Goal: Task Accomplishment & Management: Use online tool/utility

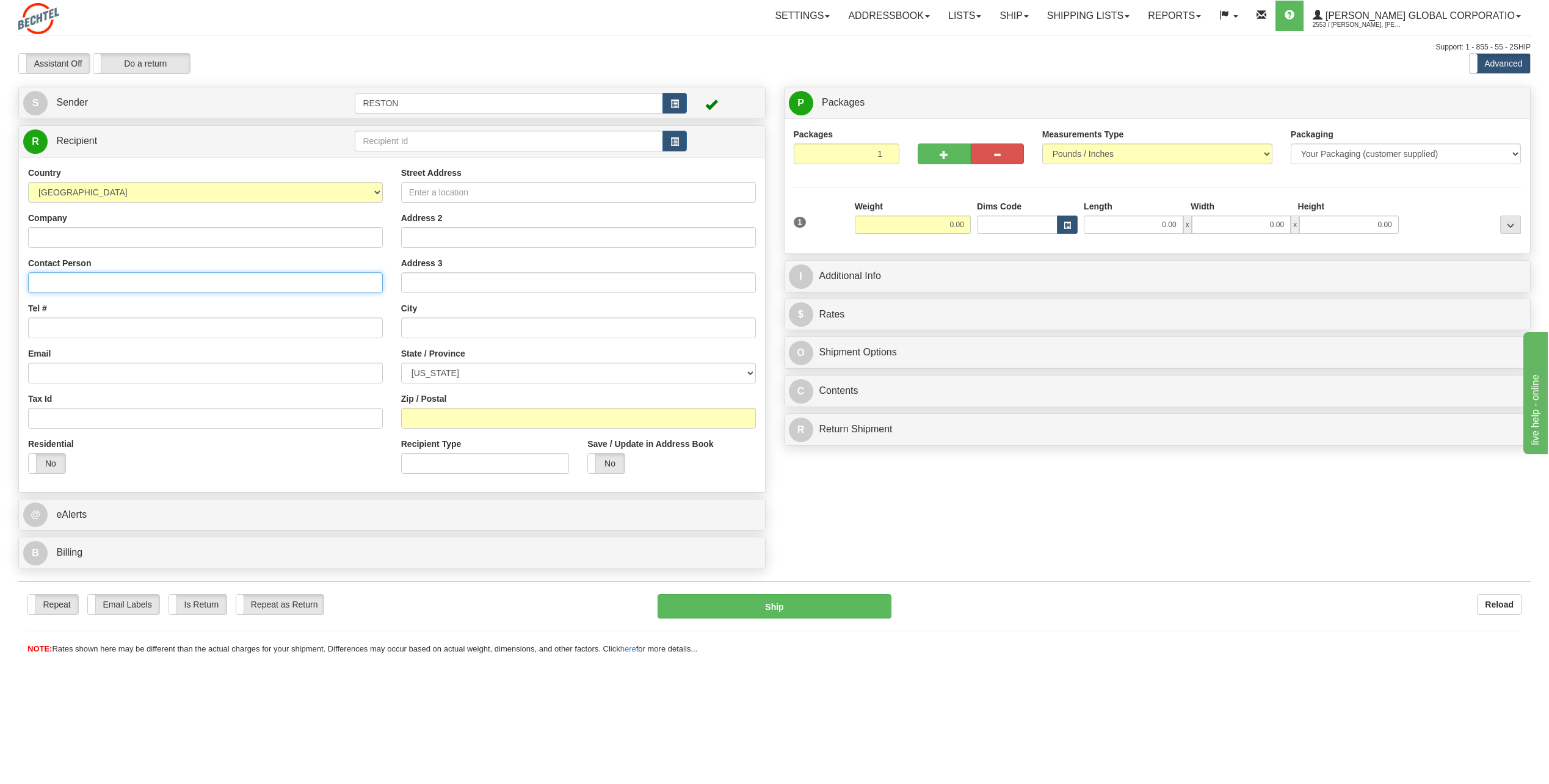
click at [155, 282] on input "Contact Person" at bounding box center [205, 282] width 355 height 20
click at [74, 286] on input "[PERSON_NAME]" at bounding box center [205, 282] width 355 height 20
type input "[PERSON_NAME]"
click at [103, 320] on input "Tel #" at bounding box center [205, 327] width 355 height 20
paste input "[PHONE_NUMBER]"
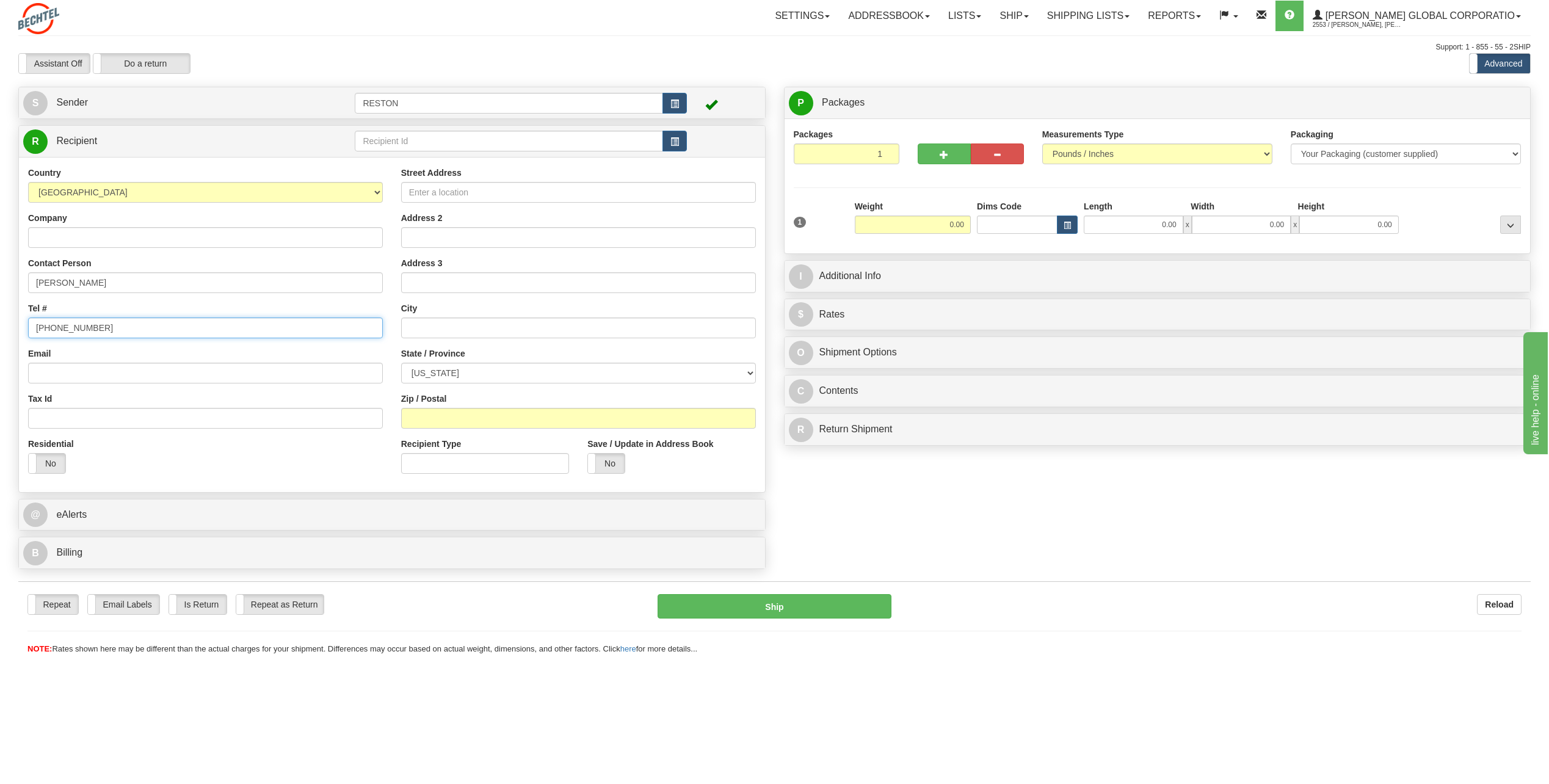
type input "[PHONE_NUMBER]"
click at [287, 367] on div "Email" at bounding box center [205, 365] width 355 height 36
click at [287, 367] on input "Email" at bounding box center [205, 373] width 355 height 20
type input "[EMAIL_ADDRESS][PERSON_NAME][DOMAIN_NAME]"
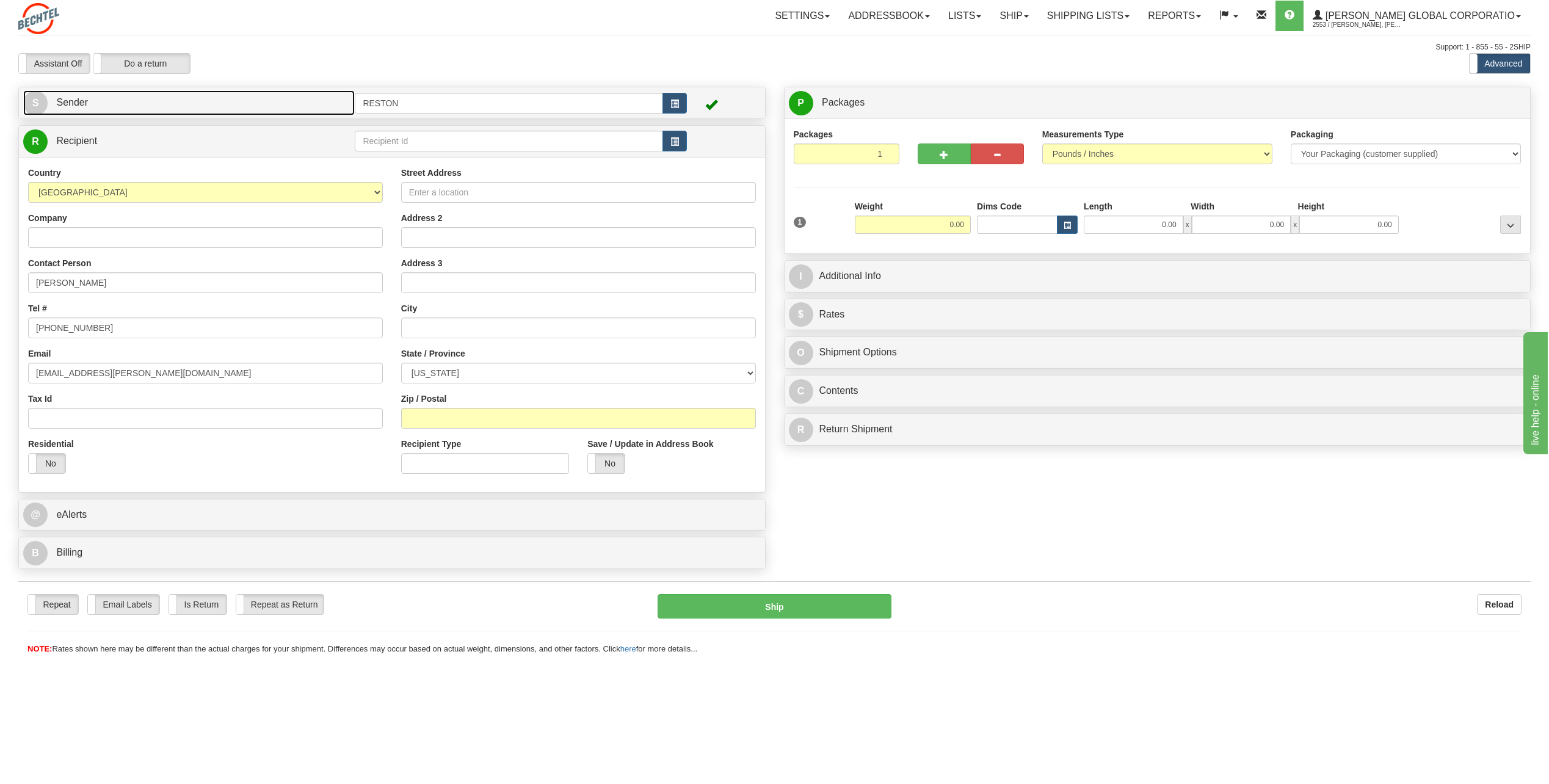
click at [136, 113] on link "S Sender" at bounding box center [189, 103] width 332 height 25
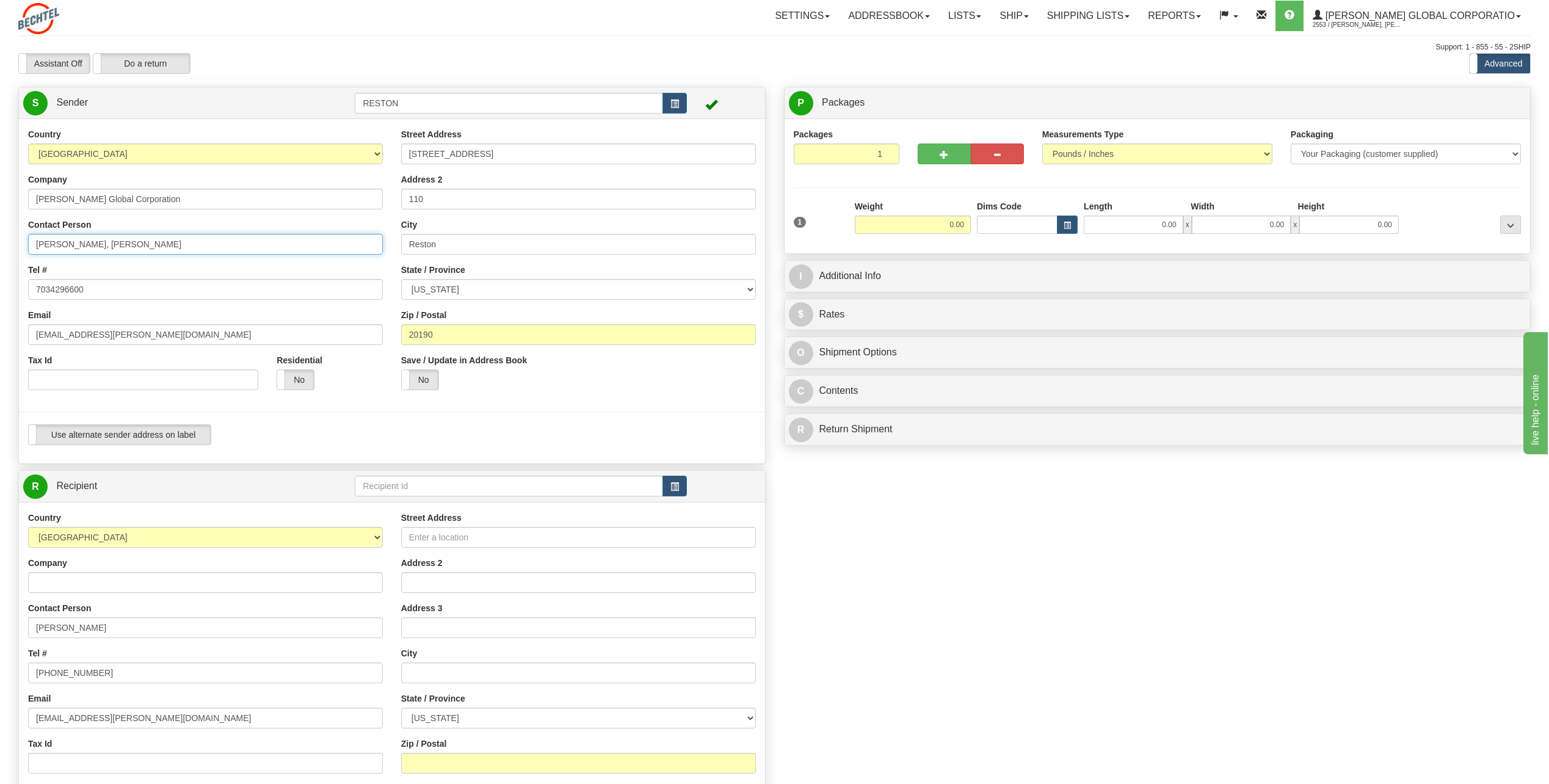
drag, startPoint x: 135, startPoint y: 245, endPoint x: 95, endPoint y: 234, distance: 41.5
click at [95, 234] on input "[PERSON_NAME], [PERSON_NAME]" at bounding box center [205, 243] width 355 height 20
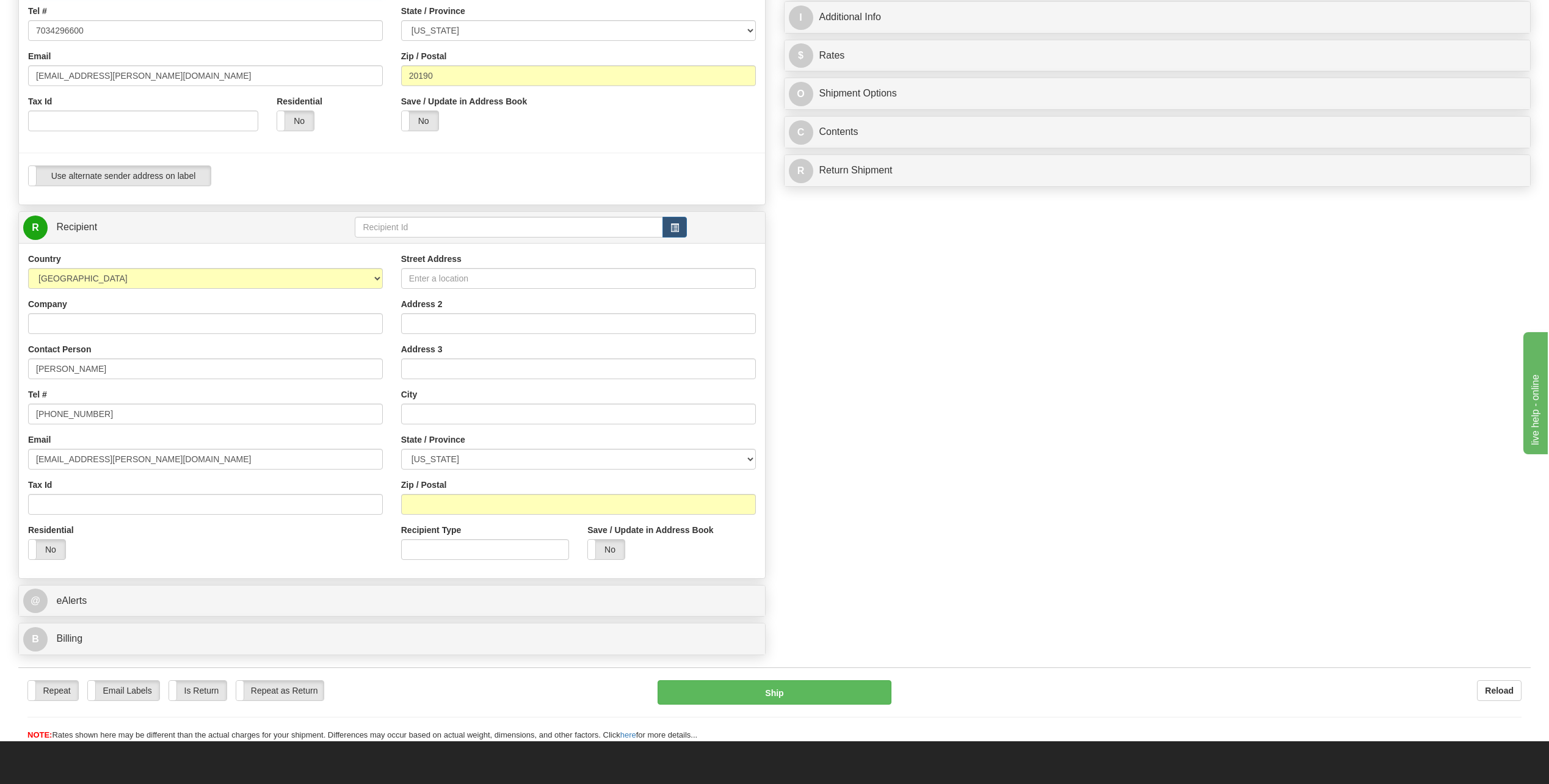
scroll to position [366, 0]
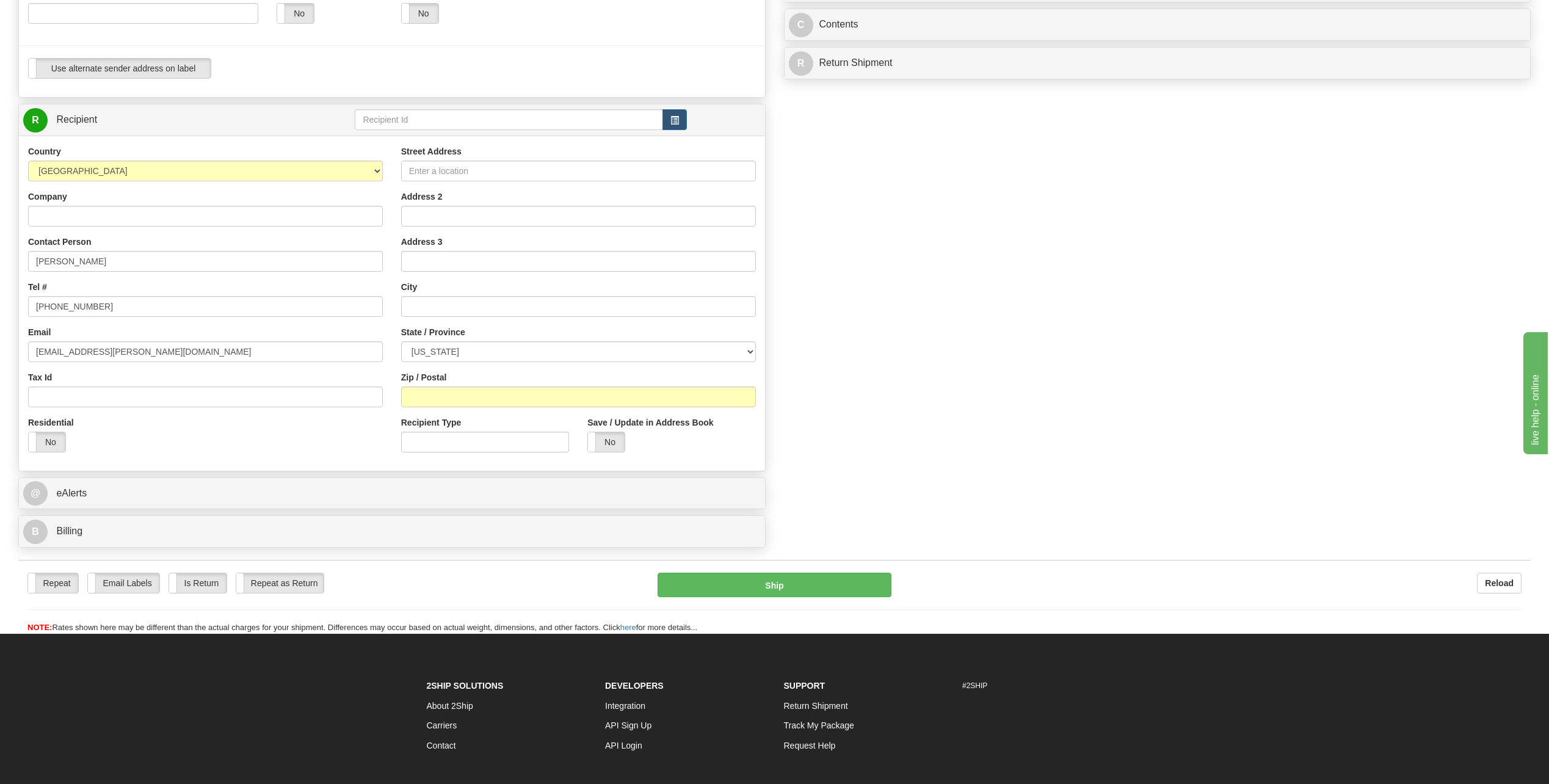
type input "[PERSON_NAME]"
click at [466, 185] on div "Street Address Address 2 Address 3 City State / Province [US_STATE] [US_STATE] …" at bounding box center [578, 303] width 373 height 316
click at [545, 176] on input "Street Address" at bounding box center [578, 170] width 355 height 20
paste input "[STREET_ADDRESS]"
type input "[STREET_ADDRESS]"
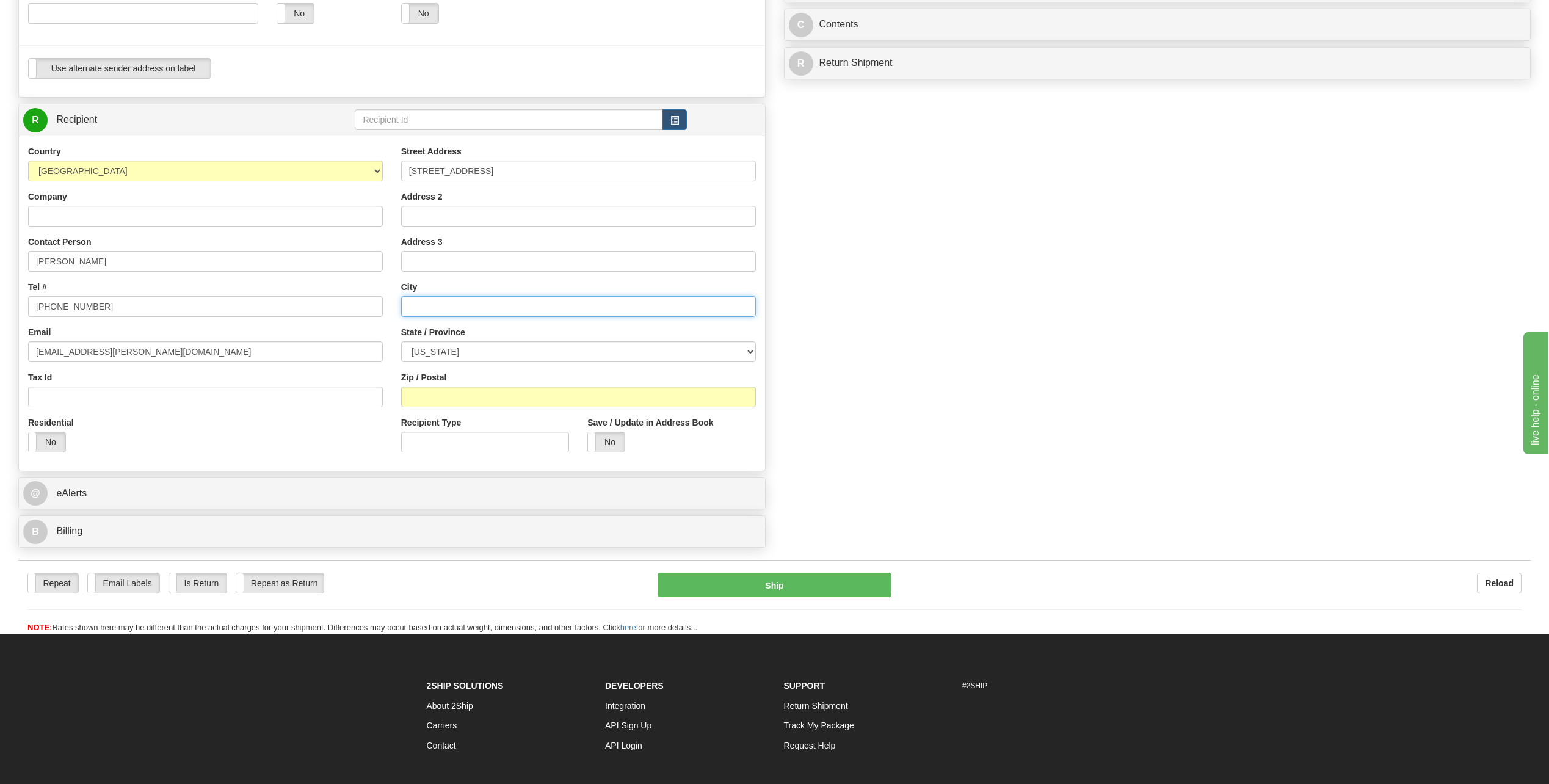
click at [445, 305] on input "text" at bounding box center [578, 306] width 355 height 20
paste input "[GEOGRAPHIC_DATA]"
type input "[GEOGRAPHIC_DATA]"
click at [623, 351] on select "[US_STATE] [US_STATE] [US_STATE] [US_STATE] Armed Forces America Armed Forces E…" at bounding box center [578, 351] width 355 height 20
select select "TN"
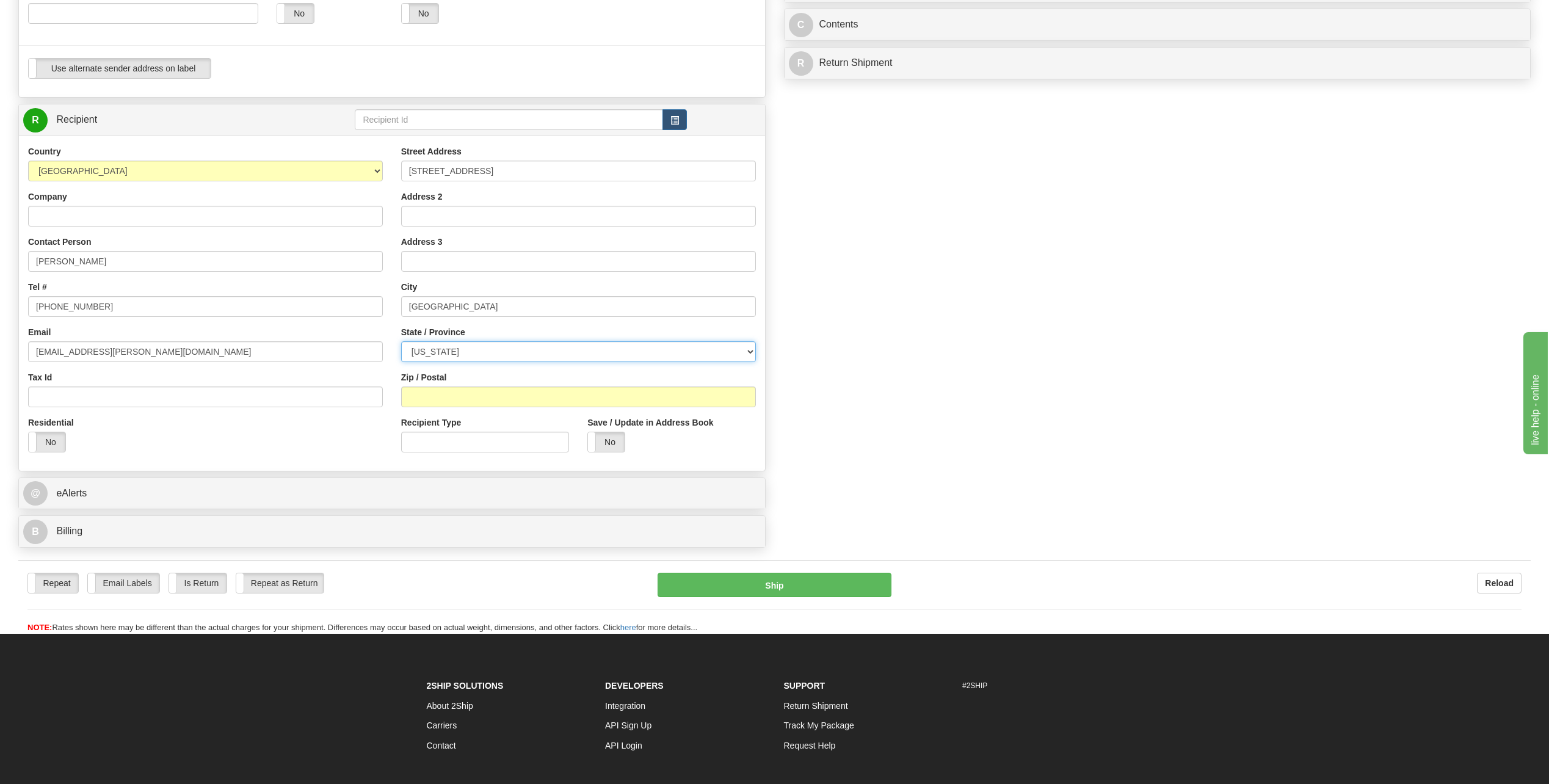
click at [401, 342] on select "[US_STATE] [US_STATE] [US_STATE] [US_STATE] Armed Forces America Armed Forces E…" at bounding box center [578, 351] width 355 height 20
click at [487, 395] on input "Zip / Postal" at bounding box center [578, 396] width 355 height 20
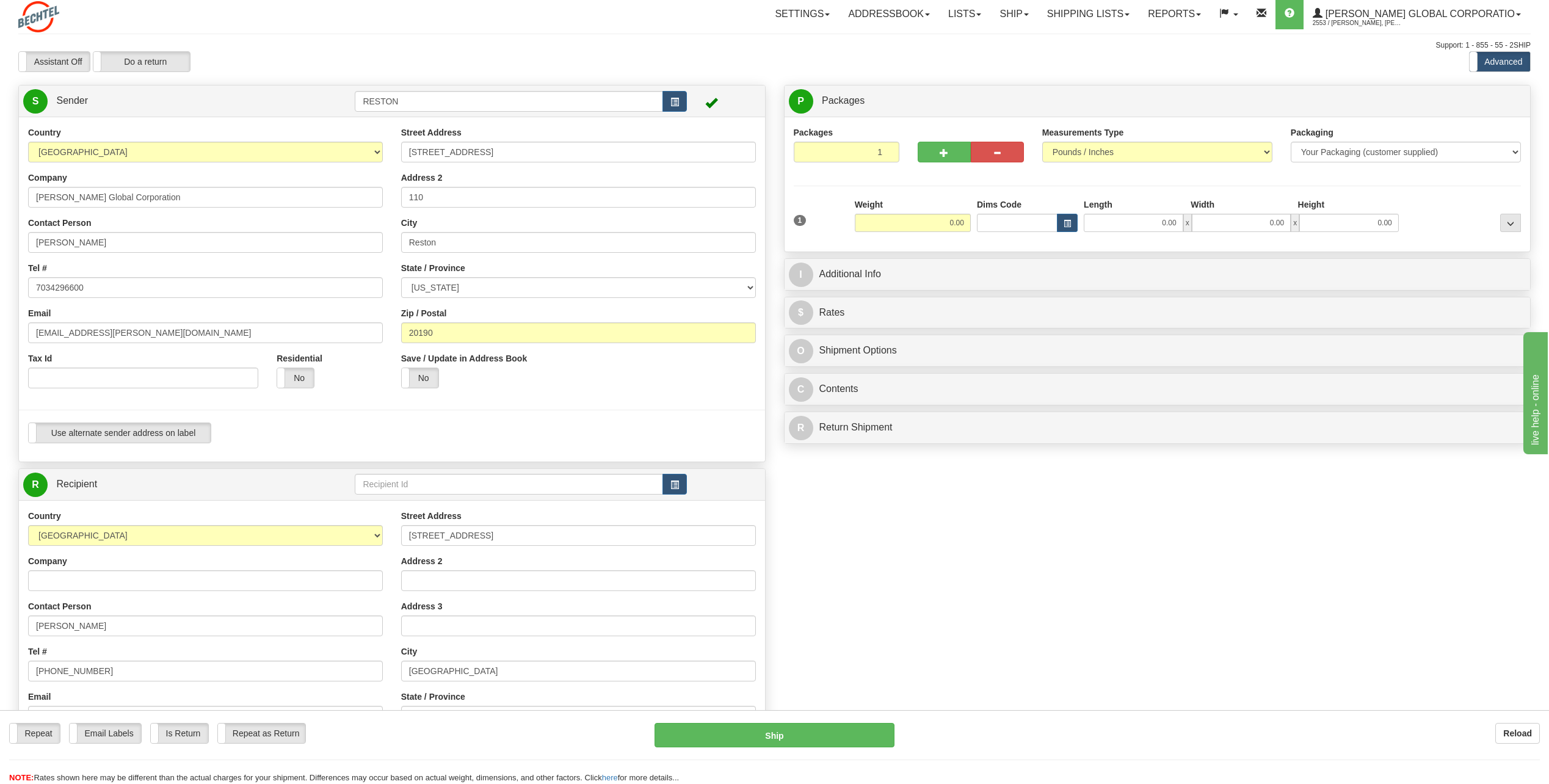
scroll to position [0, 0]
type input "37830"
click at [932, 222] on input "0.00" at bounding box center [913, 225] width 116 height 19
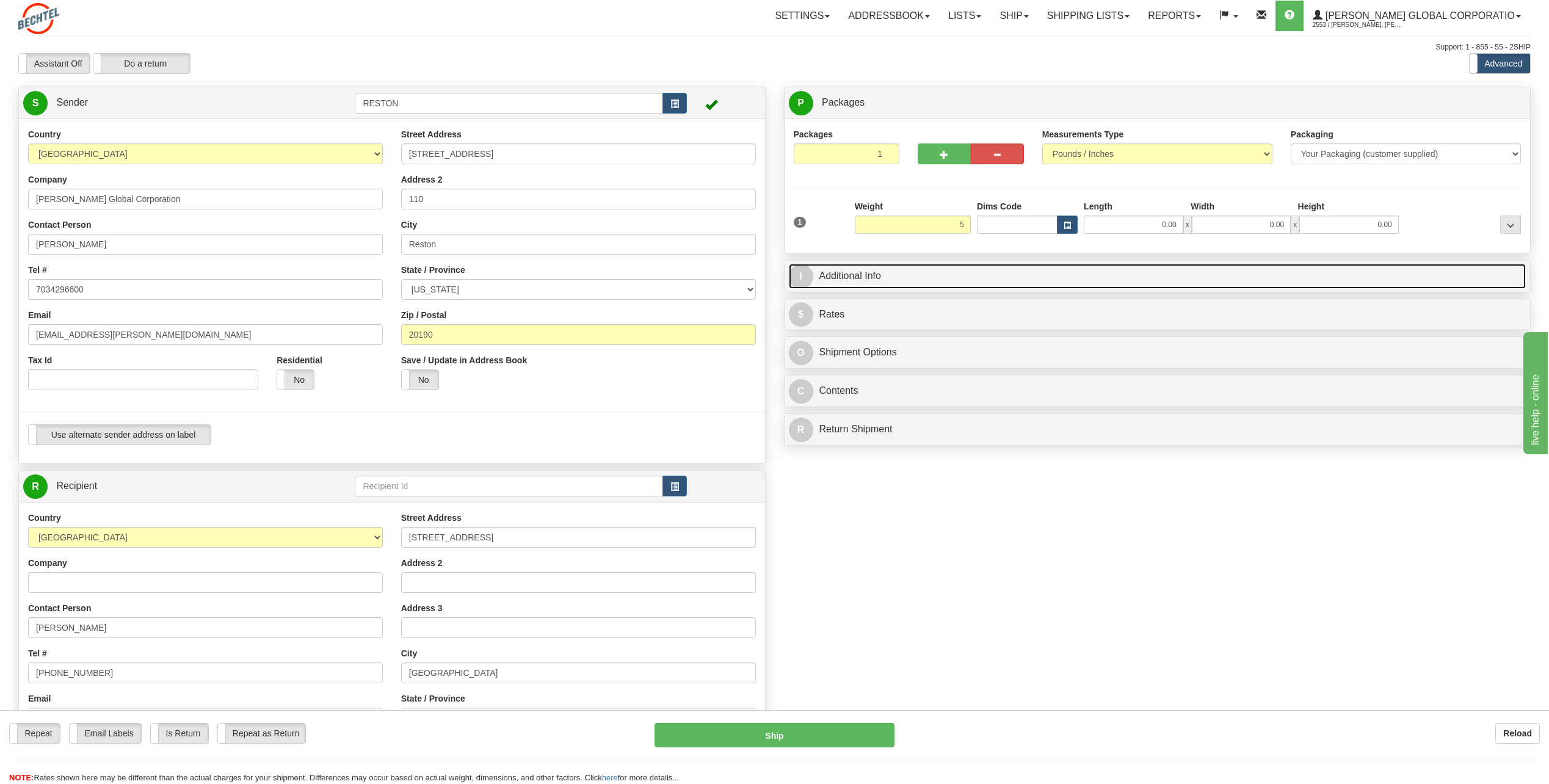
type input "5.00"
click at [948, 273] on link "I Additional Info" at bounding box center [1157, 276] width 737 height 25
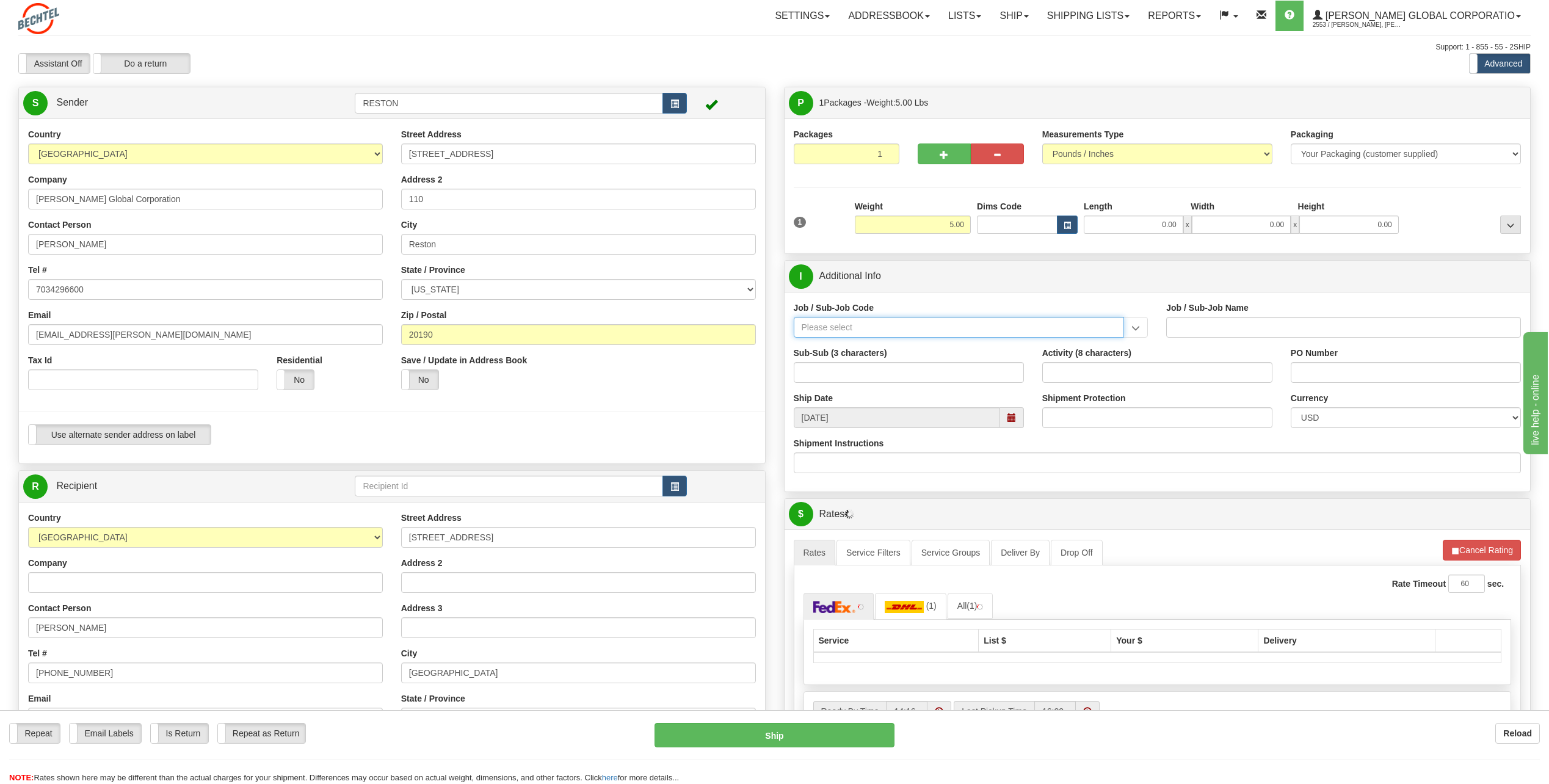
click at [891, 326] on input "Job / Sub-Job Code" at bounding box center [959, 327] width 331 height 20
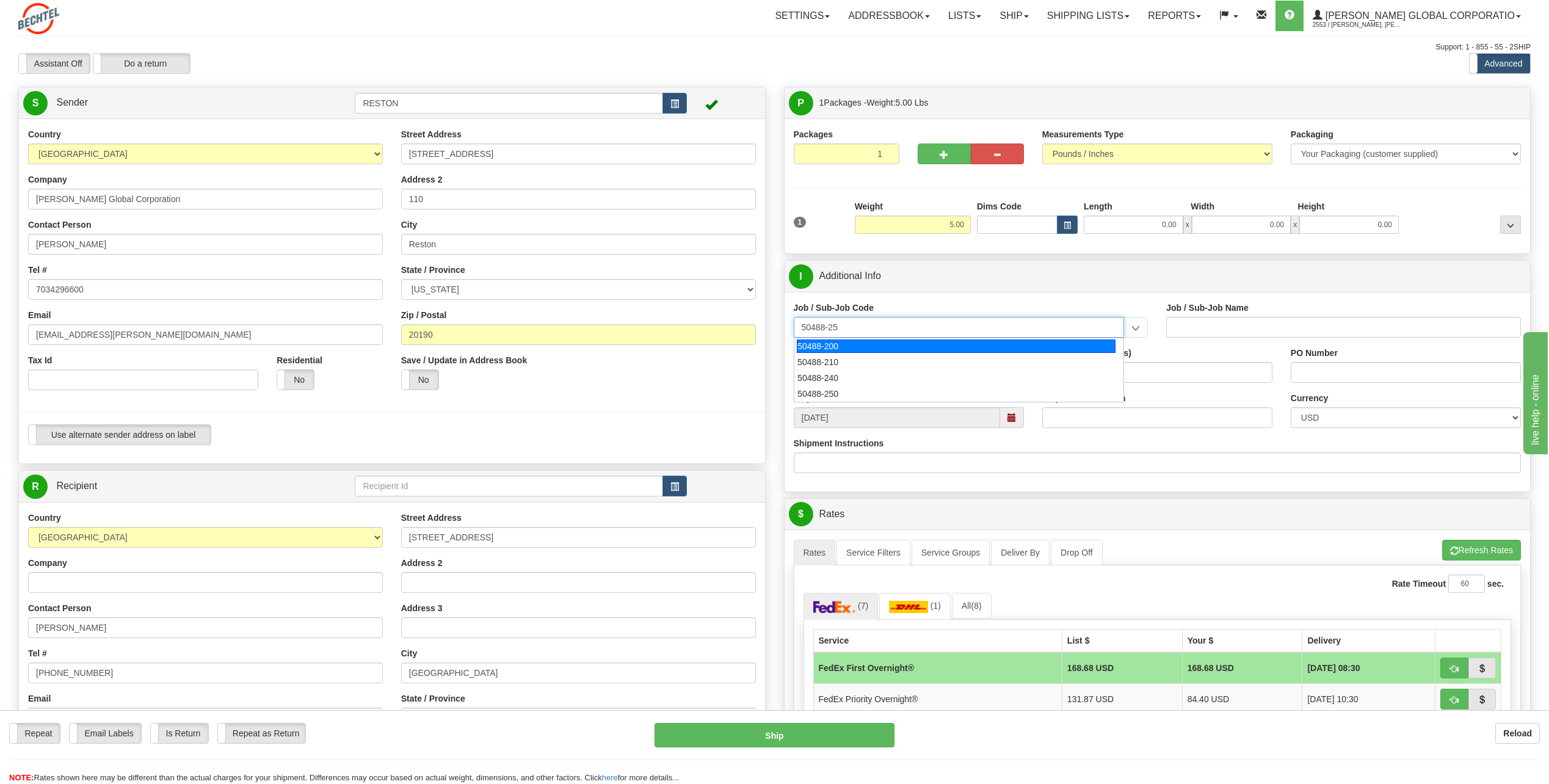
type input "50488-250"
click at [871, 343] on div "50488-250" at bounding box center [956, 346] width 319 height 13
type input "IT-GEN. USER SERVICE - RESTON"
type input "50488-250"
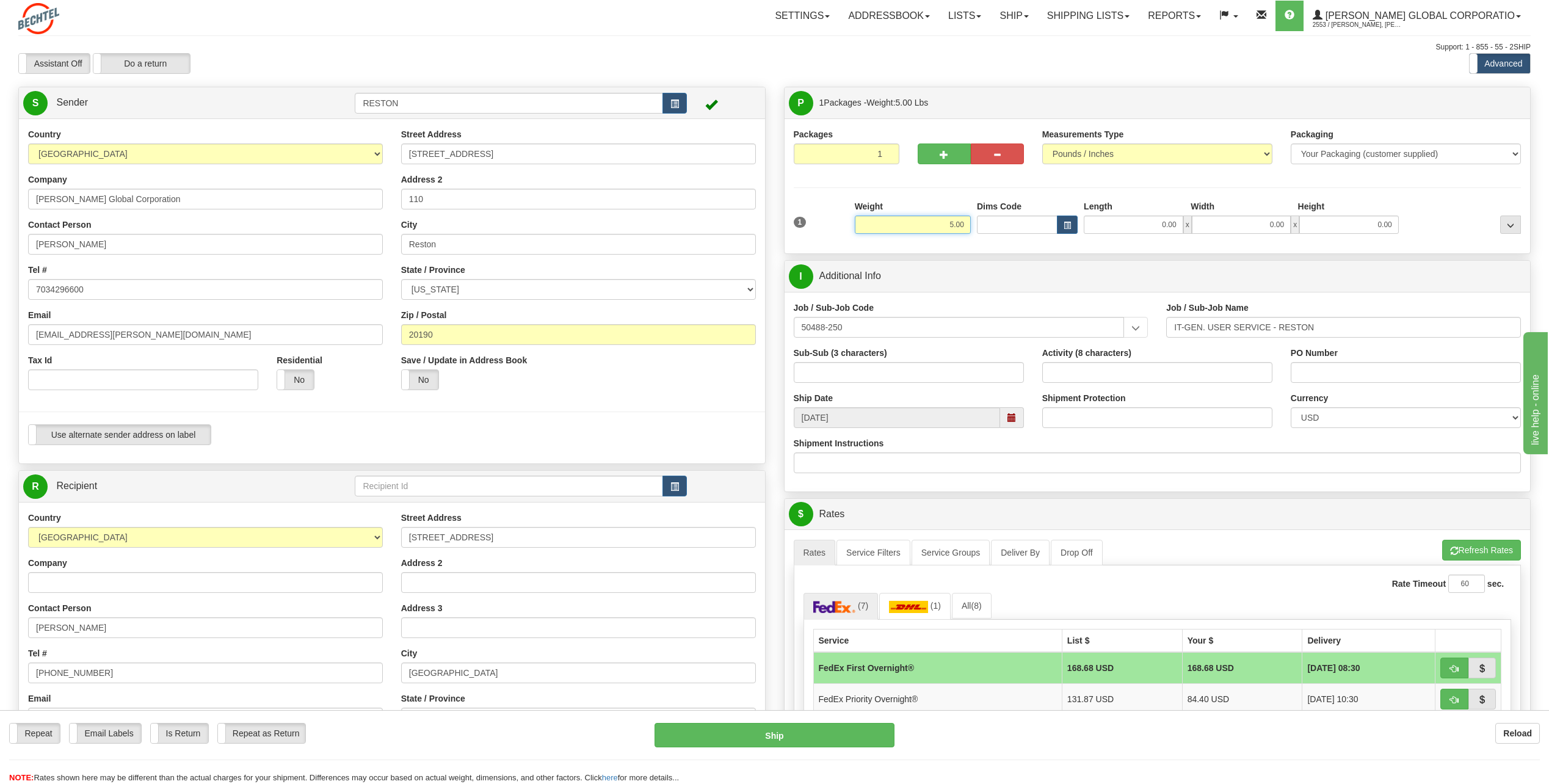
click at [952, 226] on input "5.00" at bounding box center [913, 225] width 116 height 19
type input "10.00"
click at [1098, 423] on input "Shipment Protection" at bounding box center [1158, 417] width 230 height 20
type input "1"
type input "300"
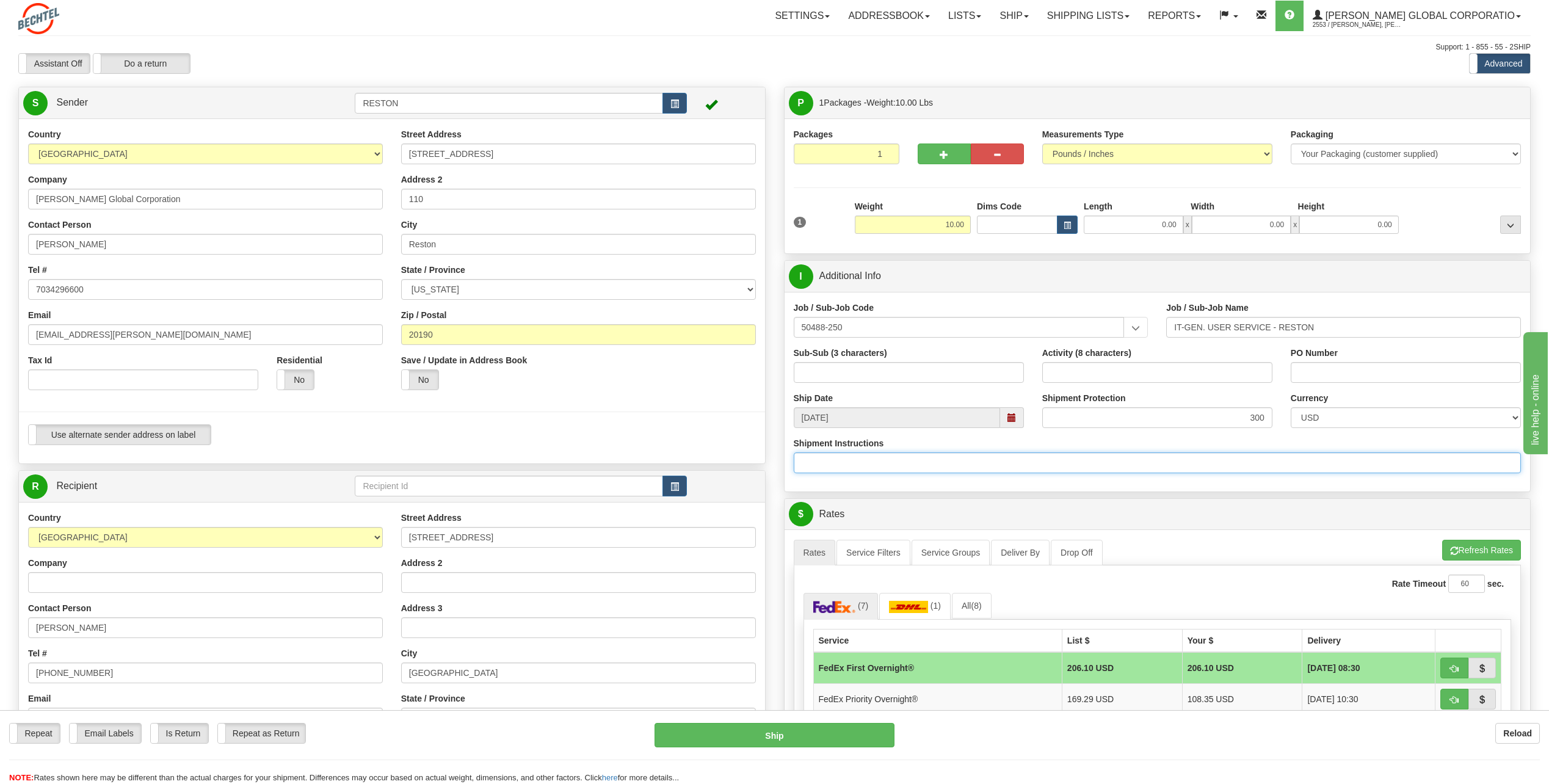
click at [1086, 458] on input "Shipment Instructions" at bounding box center [1158, 462] width 728 height 20
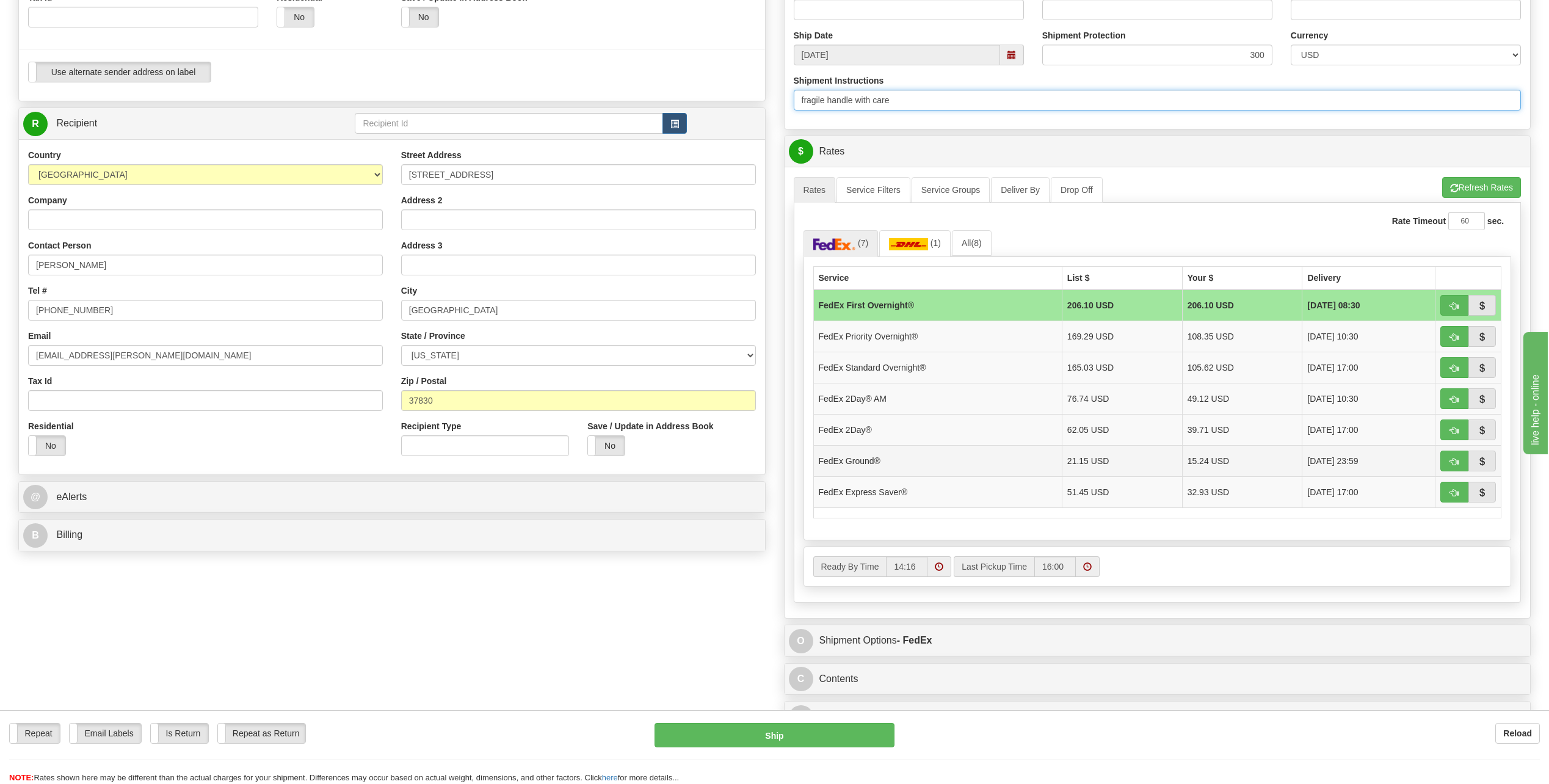
scroll to position [366, 0]
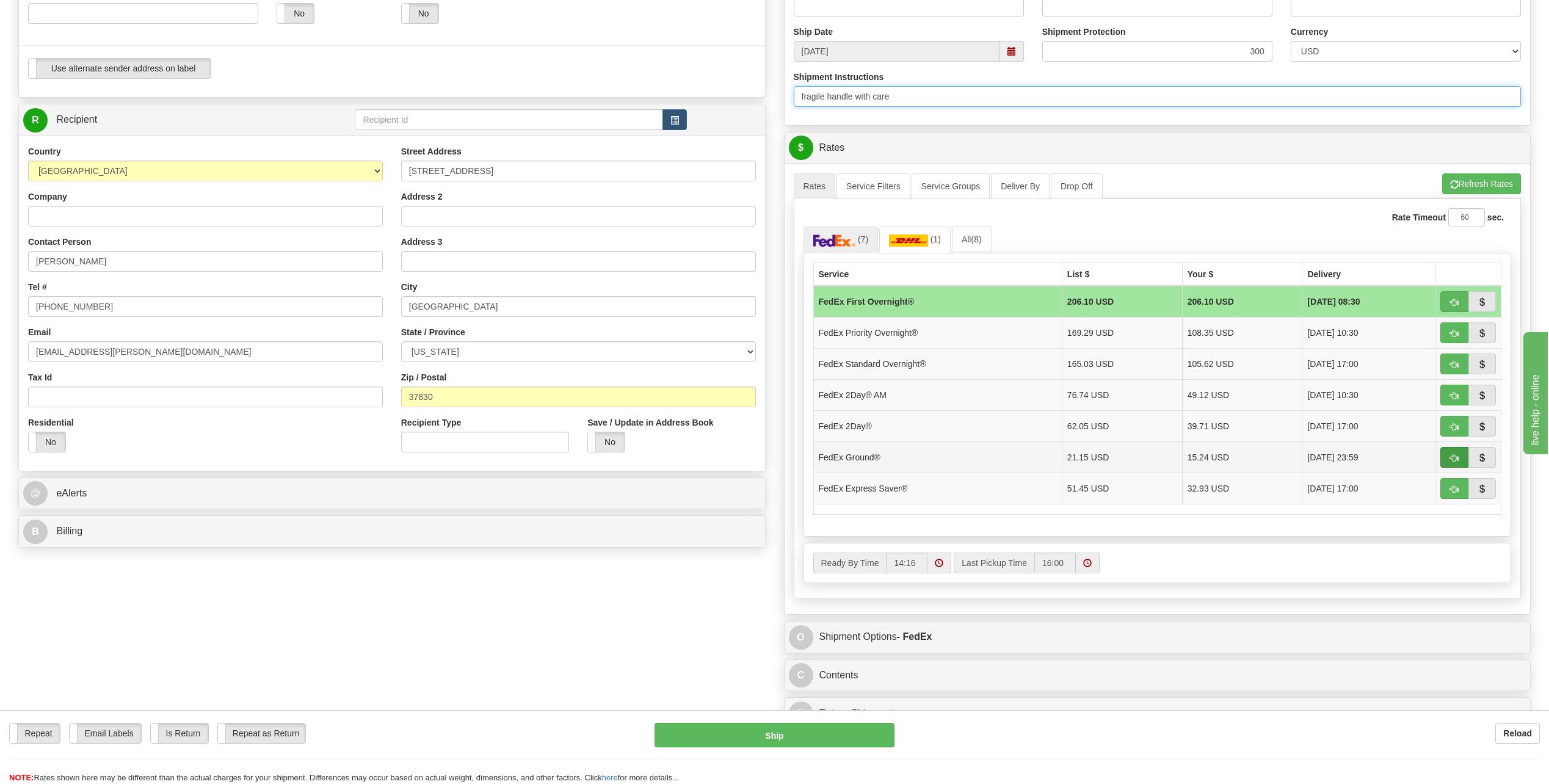
type input "fragile handle with care"
click at [1448, 457] on button "button" at bounding box center [1454, 457] width 28 height 20
type input "92"
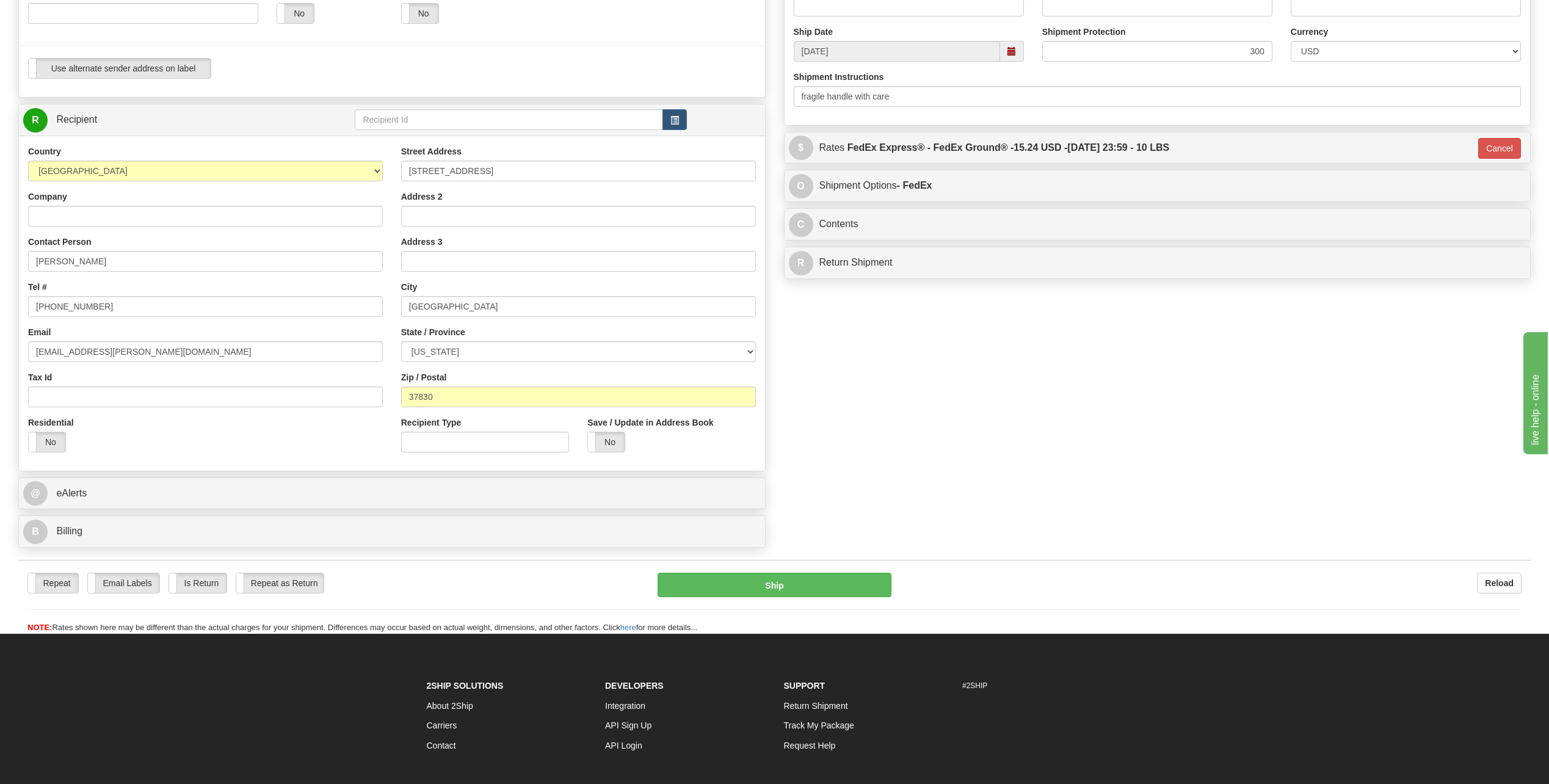
click at [794, 568] on div "Repeat Repeat Email Labels Email Labels Edit Is Return Is Return Repeat as Retu…" at bounding box center [774, 596] width 1513 height 73
click at [819, 596] on button "Ship" at bounding box center [774, 585] width 234 height 25
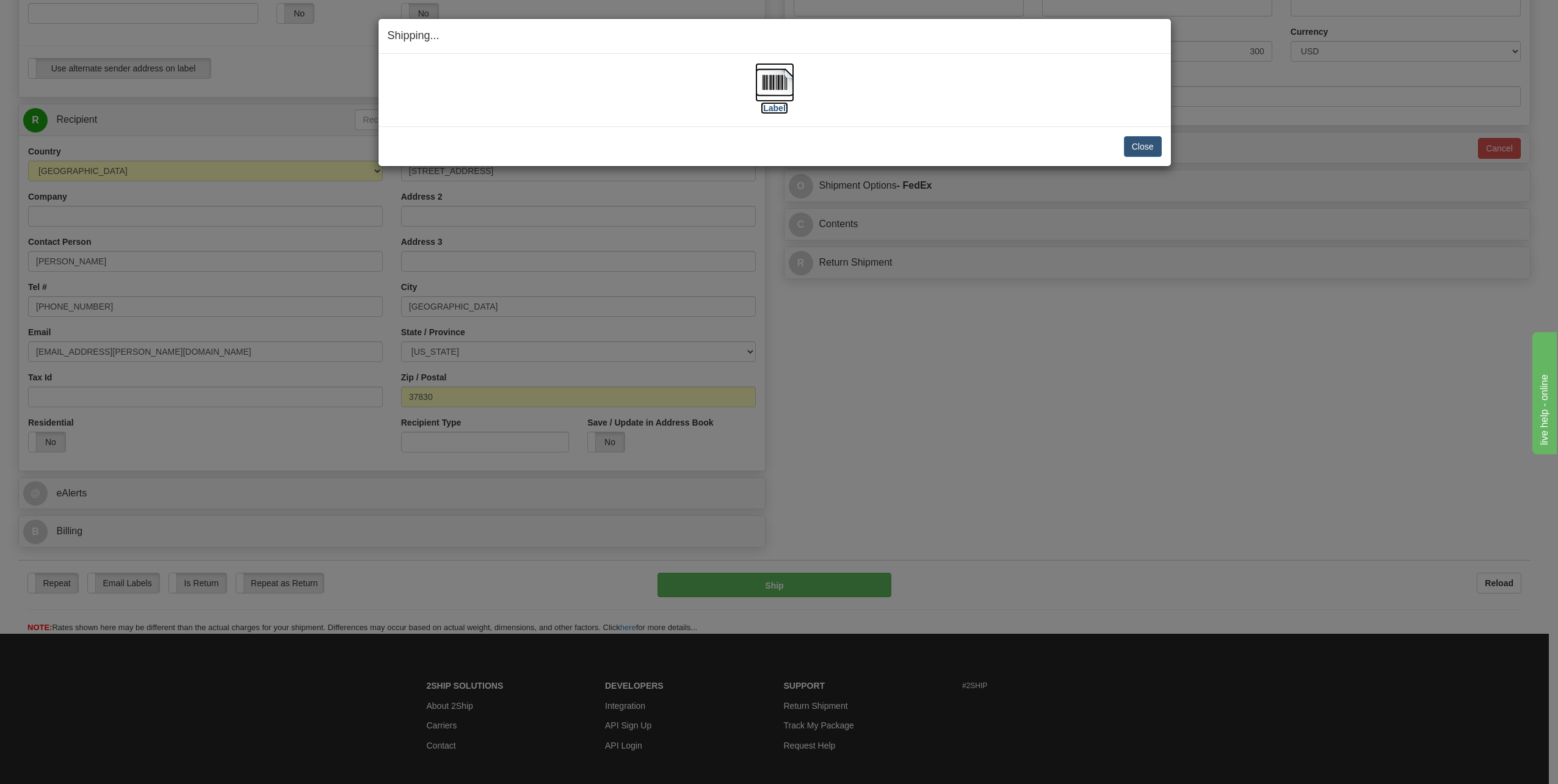
click at [768, 104] on label "[Label]" at bounding box center [775, 108] width 28 height 12
